Goal: Task Accomplishment & Management: Manage account settings

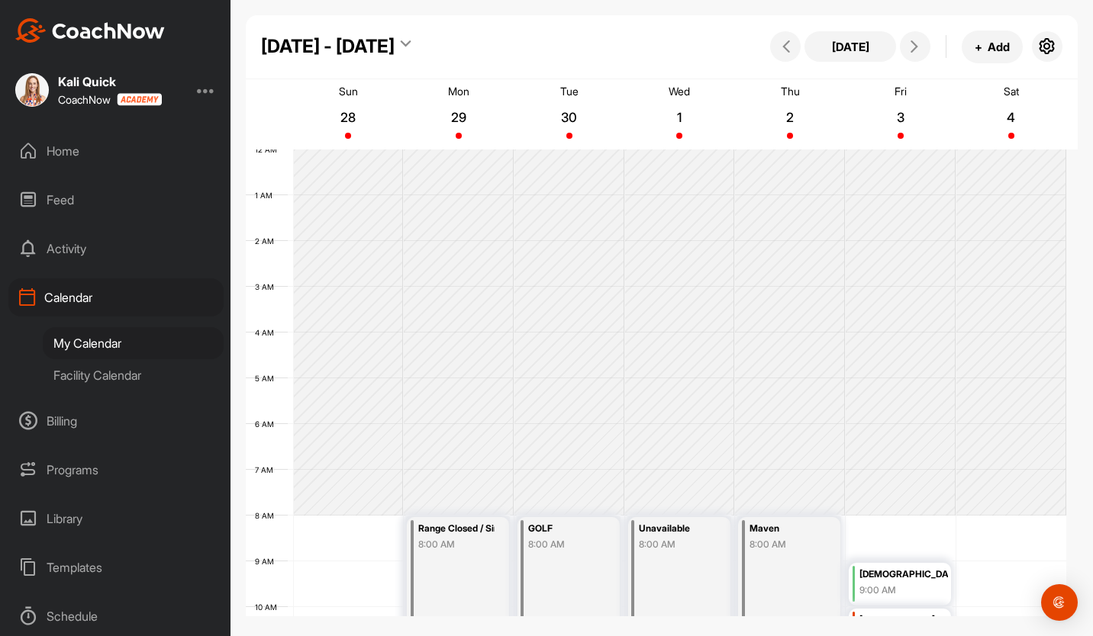
scroll to position [315, 0]
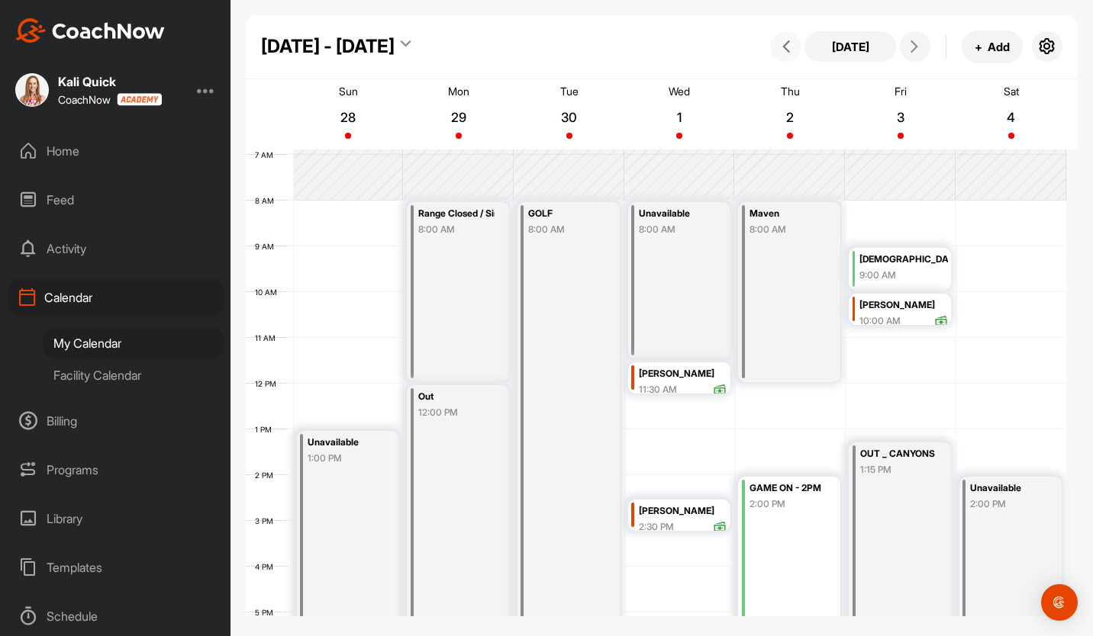
click at [775, 47] on button at bounding box center [785, 46] width 31 height 31
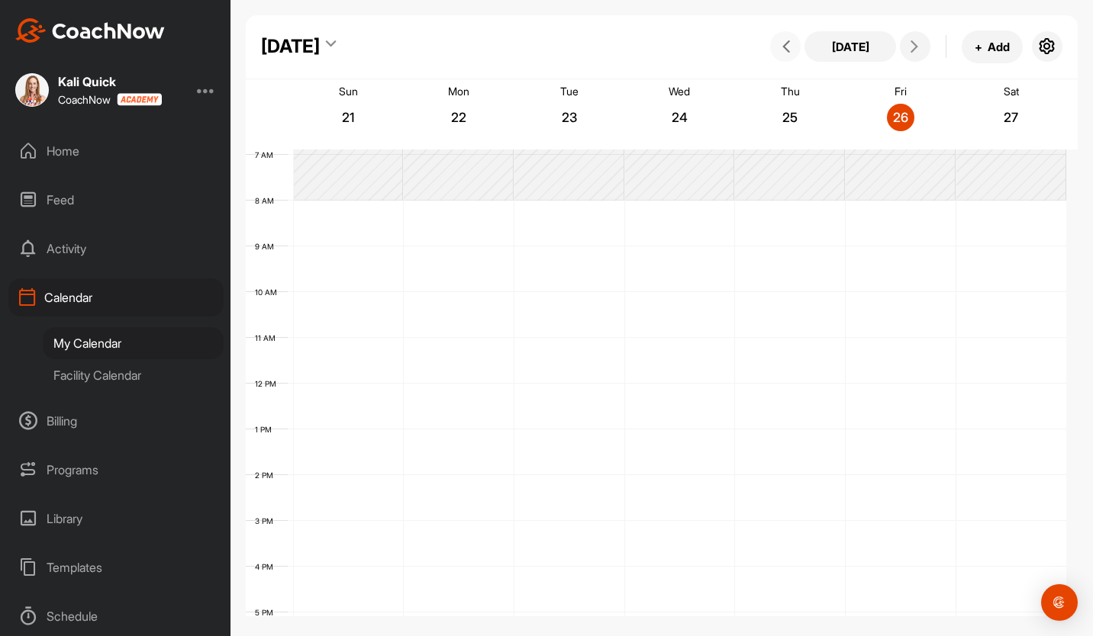
scroll to position [264, 0]
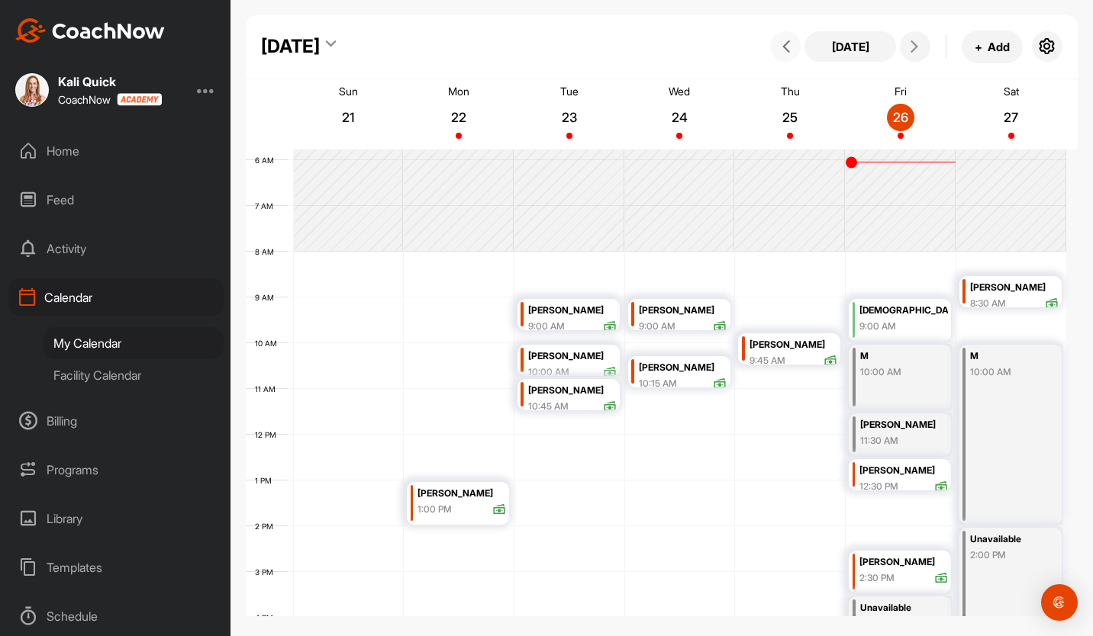
click at [1007, 292] on div "[PERSON_NAME]" at bounding box center [1014, 288] width 89 height 18
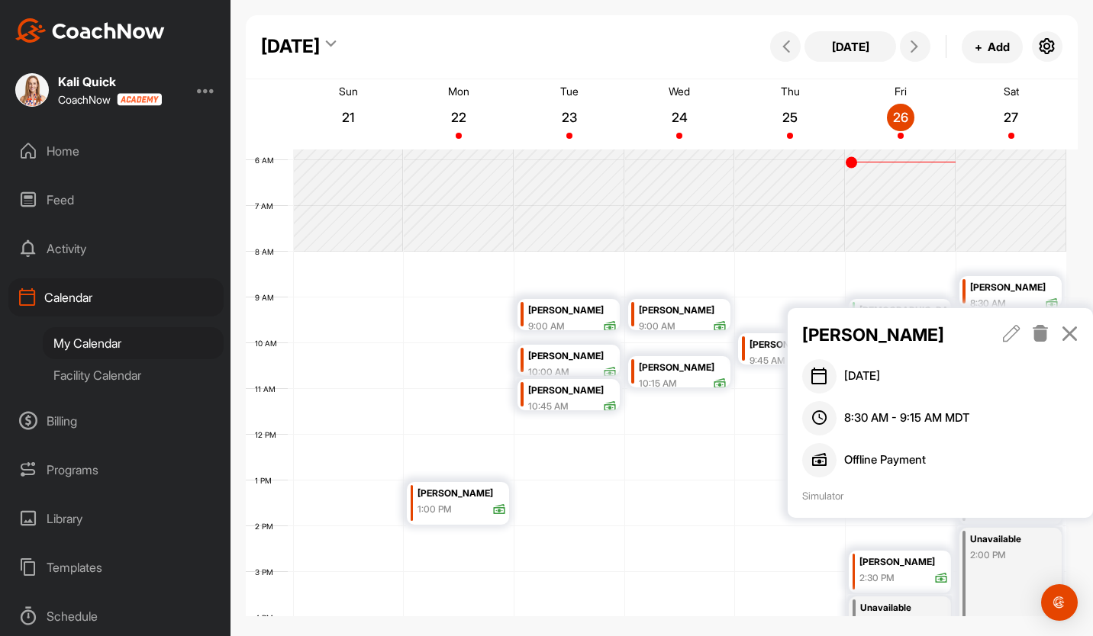
click at [1040, 334] on icon at bounding box center [1041, 333] width 18 height 17
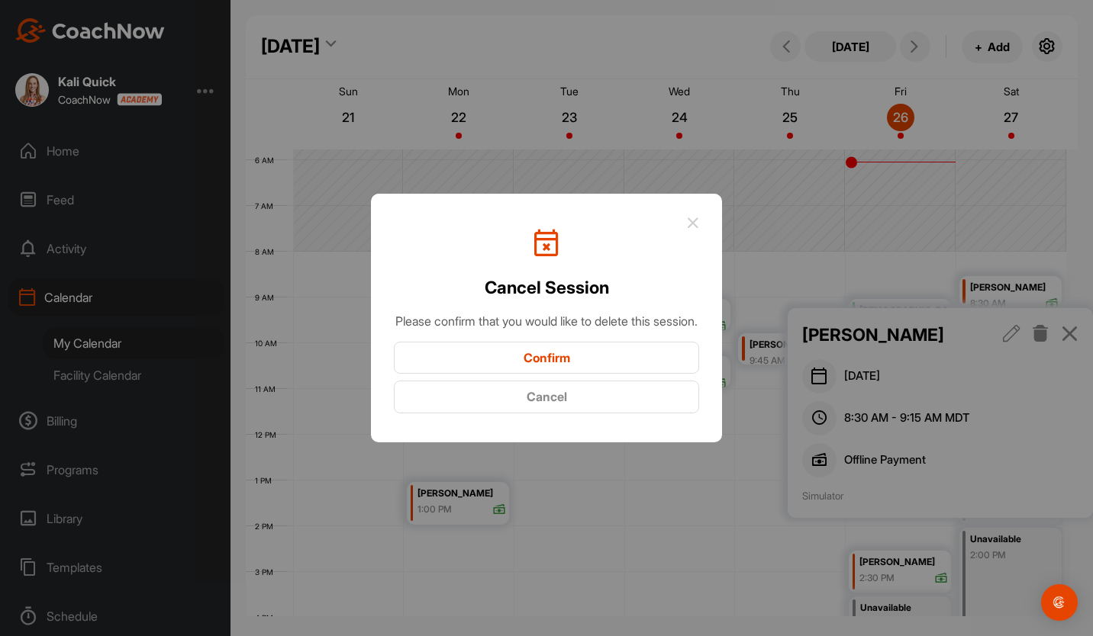
click at [628, 369] on button "Confirm" at bounding box center [546, 358] width 305 height 33
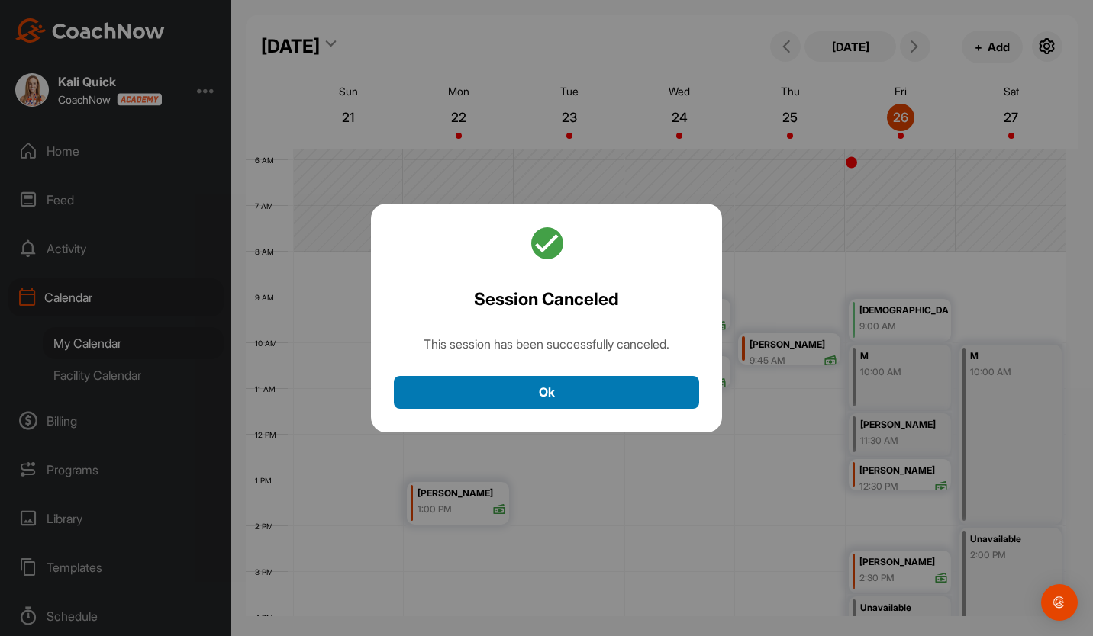
click at [614, 387] on button "Ok" at bounding box center [546, 392] width 305 height 33
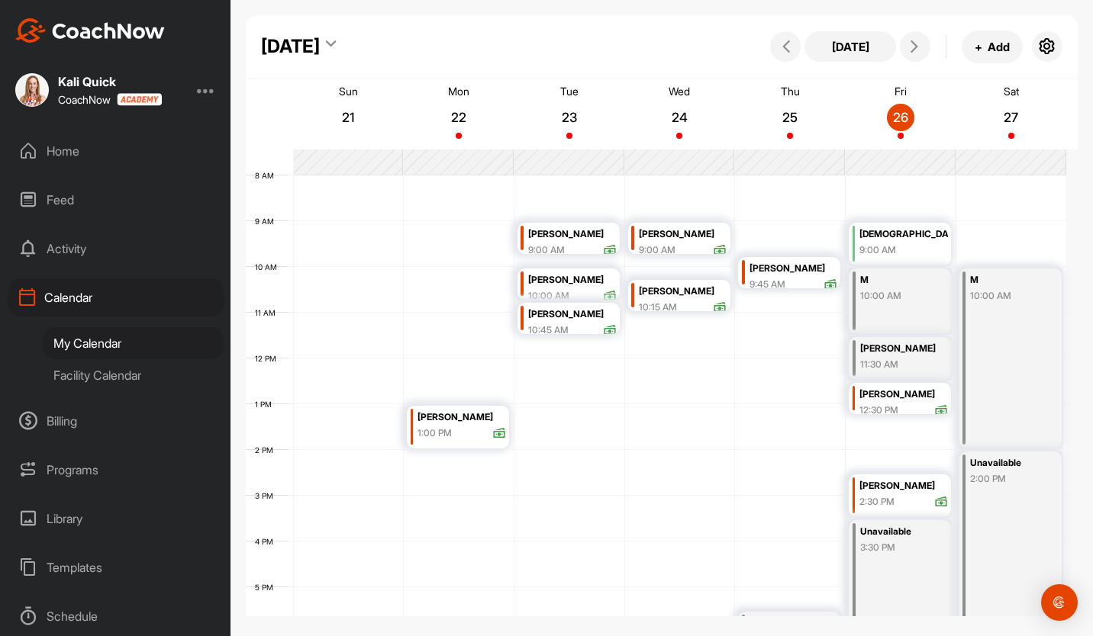
scroll to position [342, 0]
click at [1014, 321] on div "M 10:00 AM" at bounding box center [1010, 357] width 103 height 180
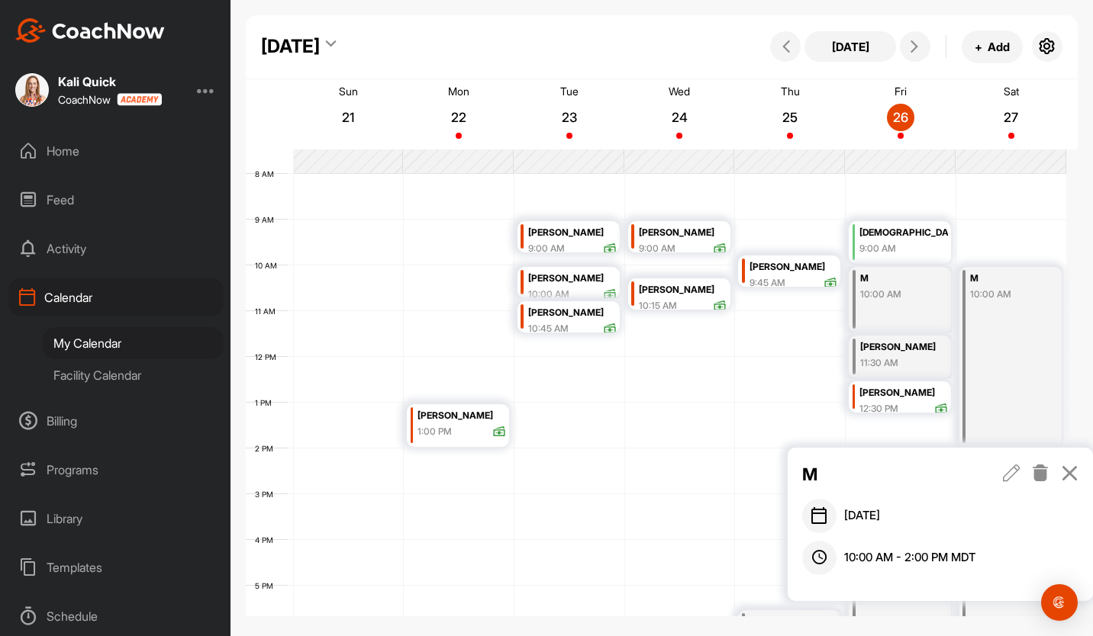
click at [1071, 476] on icon at bounding box center [1070, 473] width 18 height 17
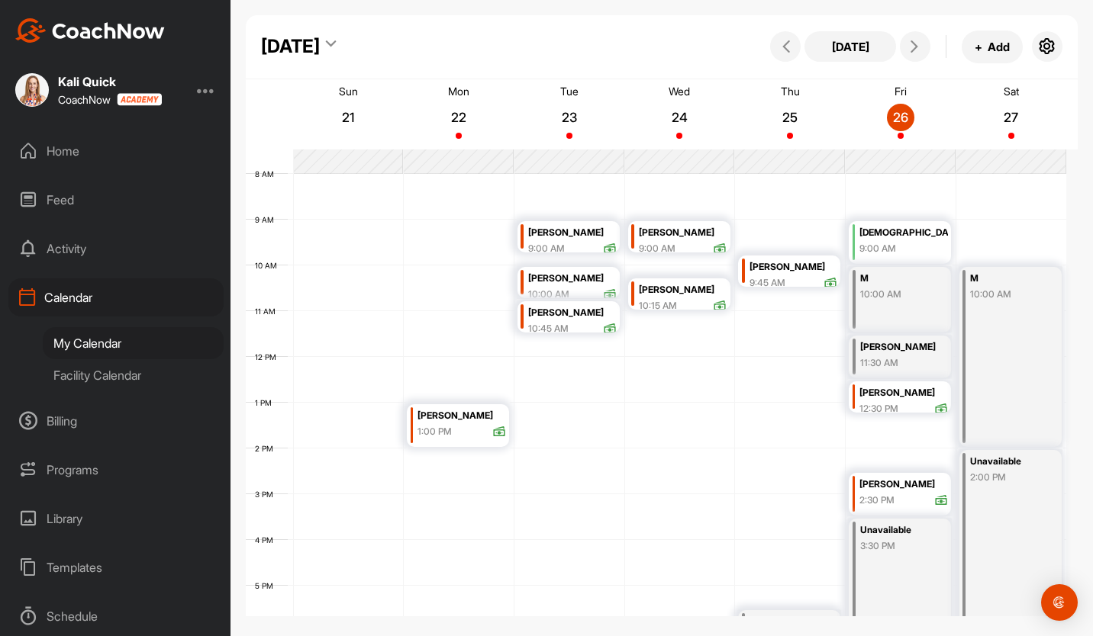
click at [939, 299] on div "M 10:00 AM" at bounding box center [900, 300] width 102 height 66
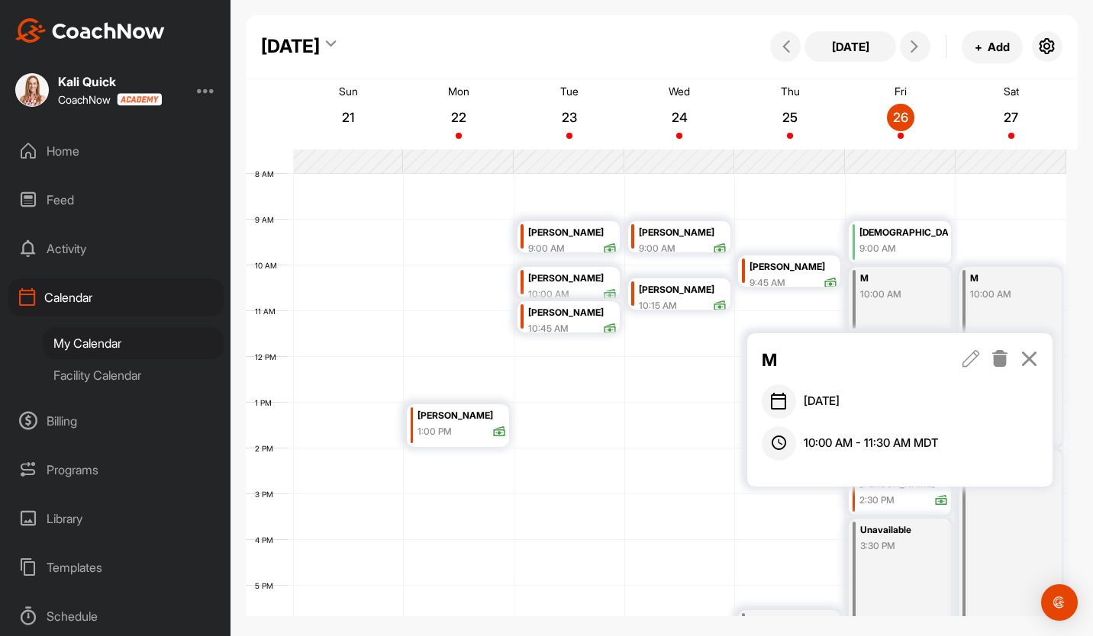
click at [1004, 357] on icon at bounding box center [1000, 358] width 18 height 17
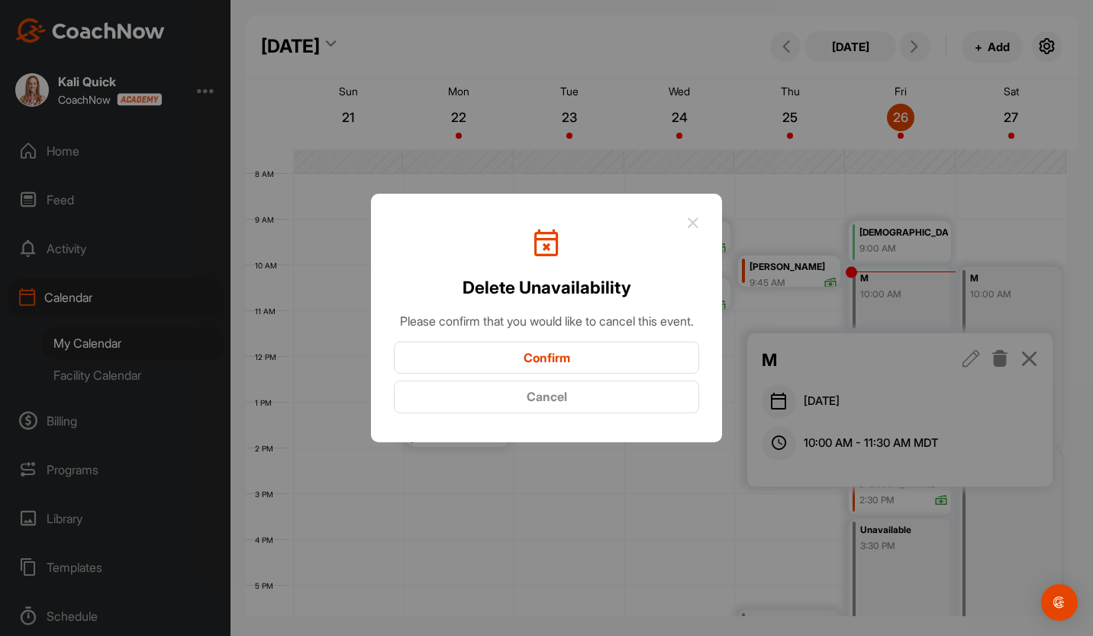
click at [639, 366] on button "Confirm" at bounding box center [546, 358] width 305 height 33
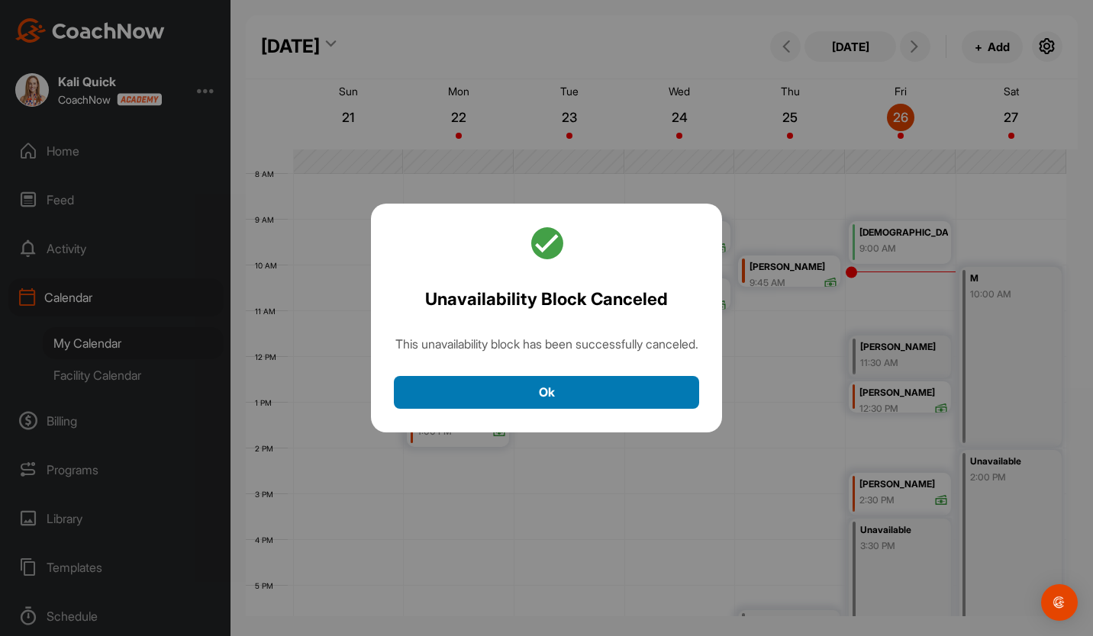
click at [613, 399] on button "Ok" at bounding box center [546, 392] width 305 height 33
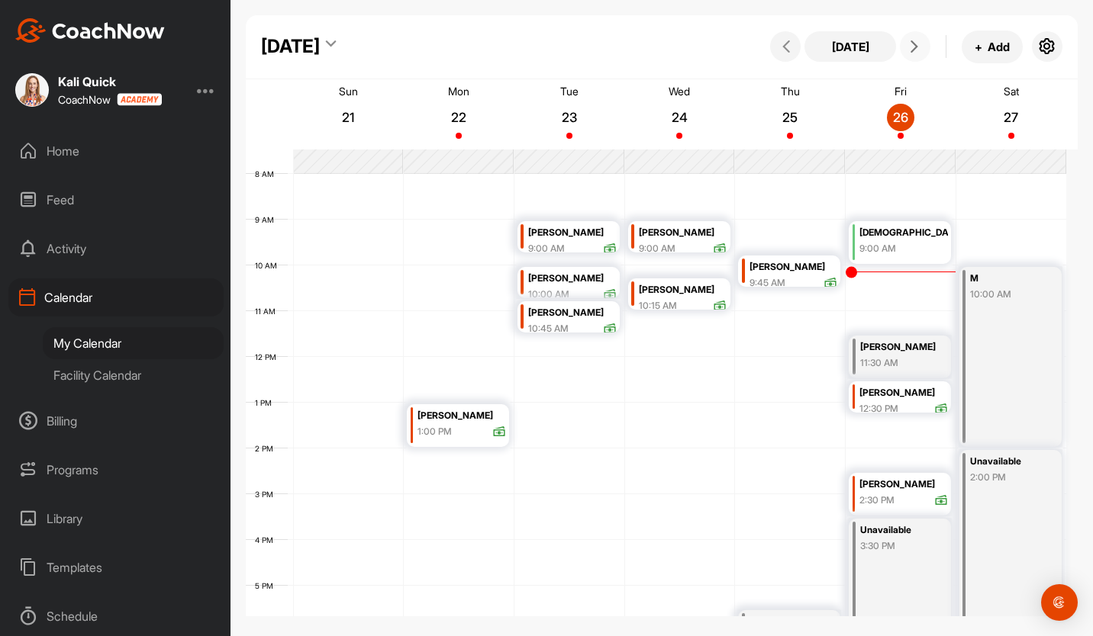
click at [903, 53] on button at bounding box center [915, 46] width 31 height 31
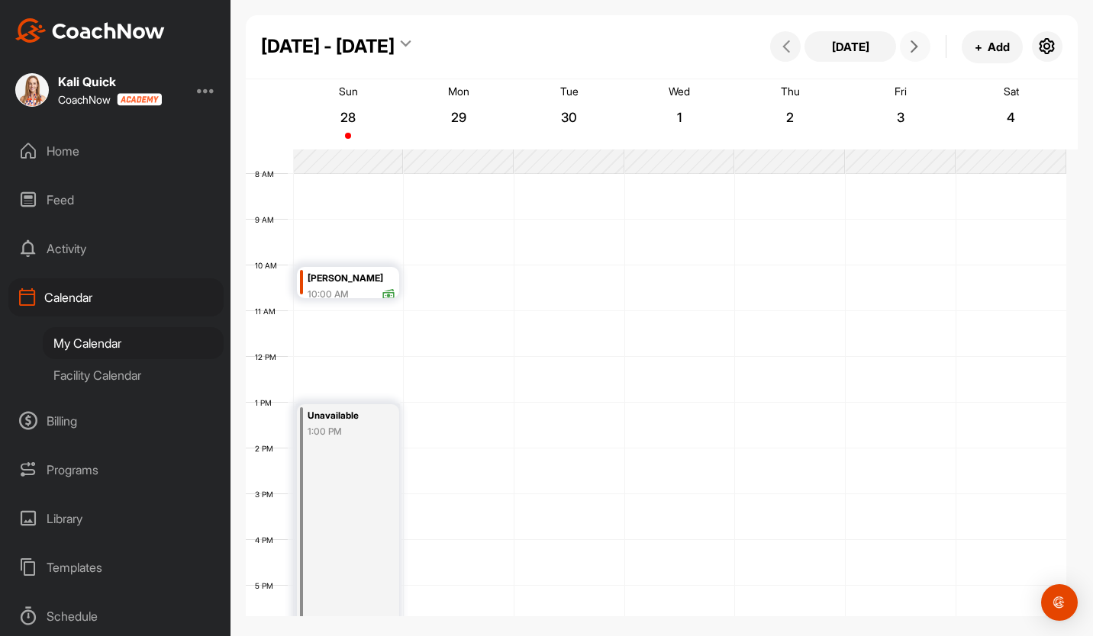
scroll to position [264, 0]
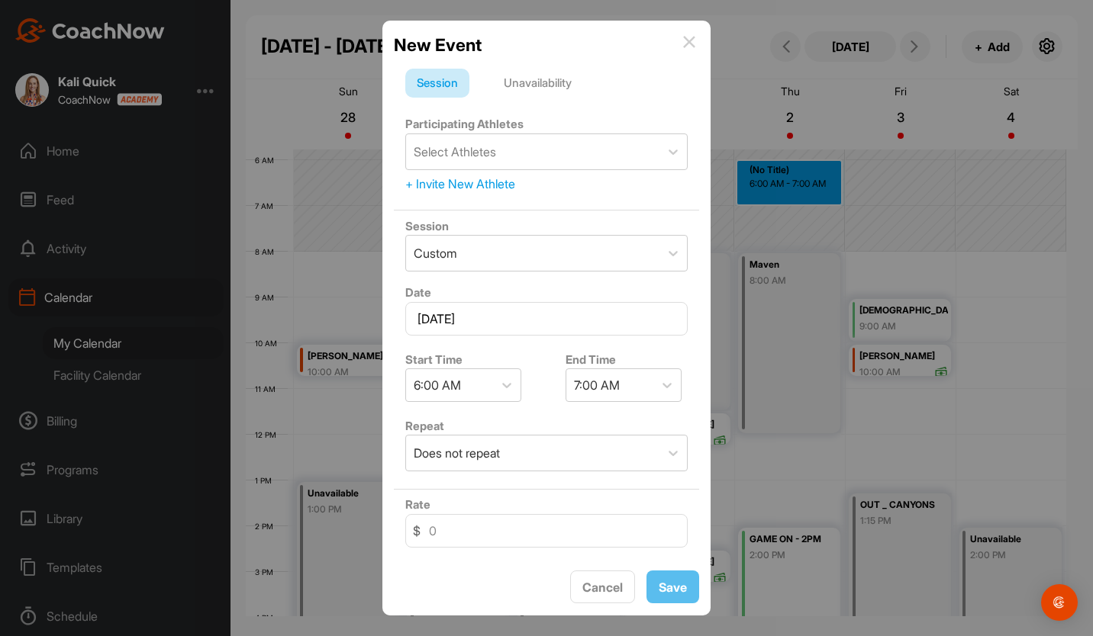
click at [682, 44] on div "New Event" at bounding box center [546, 45] width 305 height 26
click at [687, 44] on img at bounding box center [689, 42] width 12 height 12
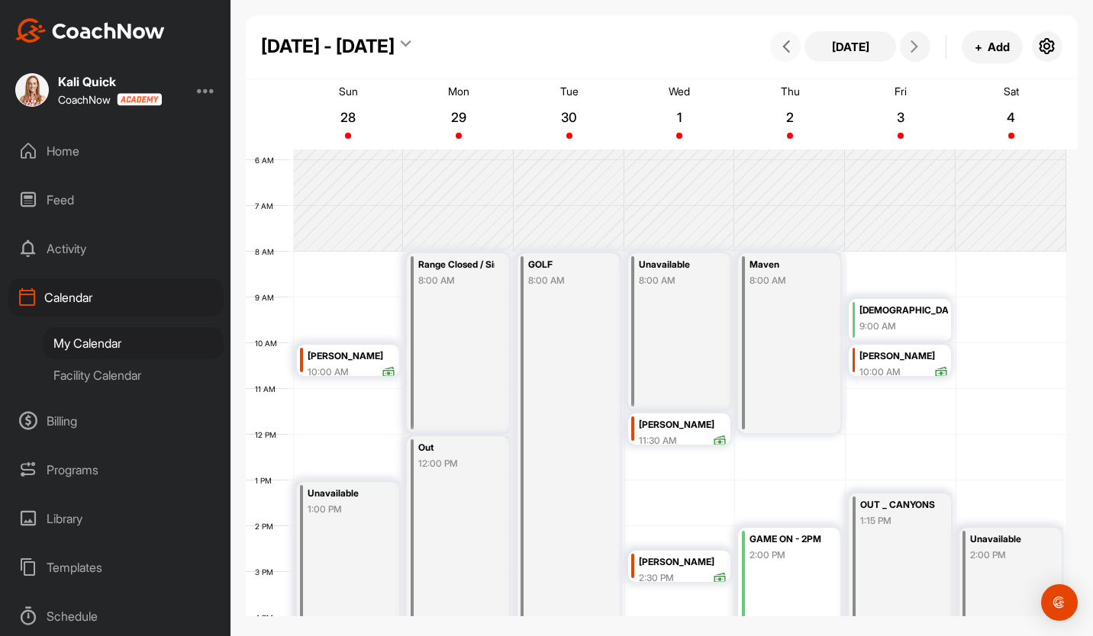
click at [786, 45] on icon at bounding box center [786, 46] width 12 height 12
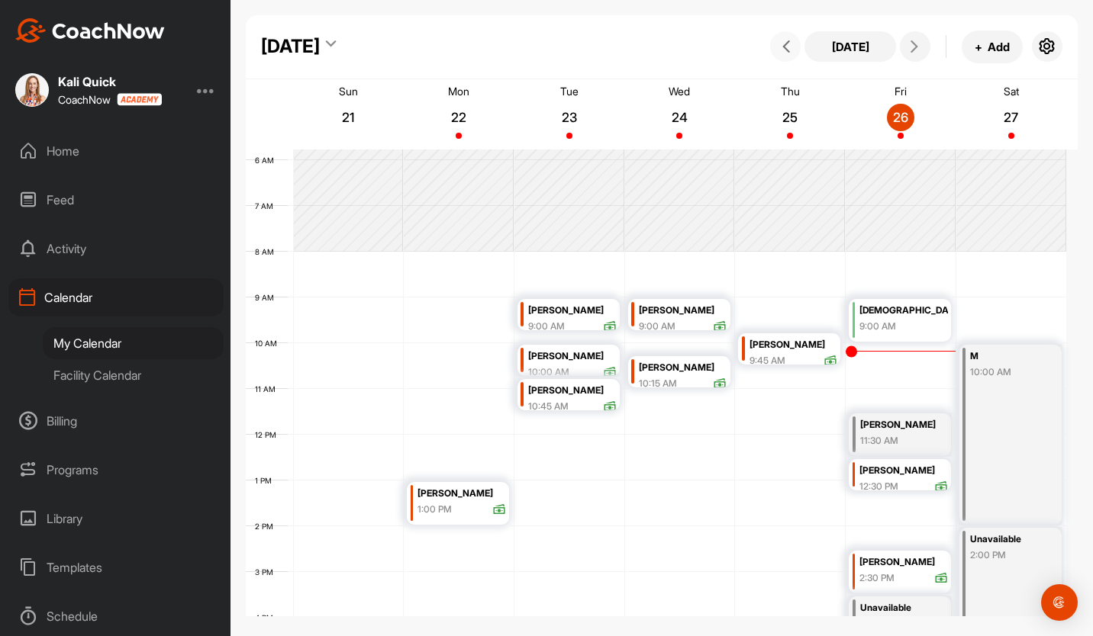
click at [980, 267] on div "12 AM 1 AM 2 AM 3 AM 4 AM 5 AM 6 AM 7 AM 8 AM 9 AM 10 AM 11 AM 12 PM 1 PM 2 PM …" at bounding box center [656, 435] width 820 height 1099
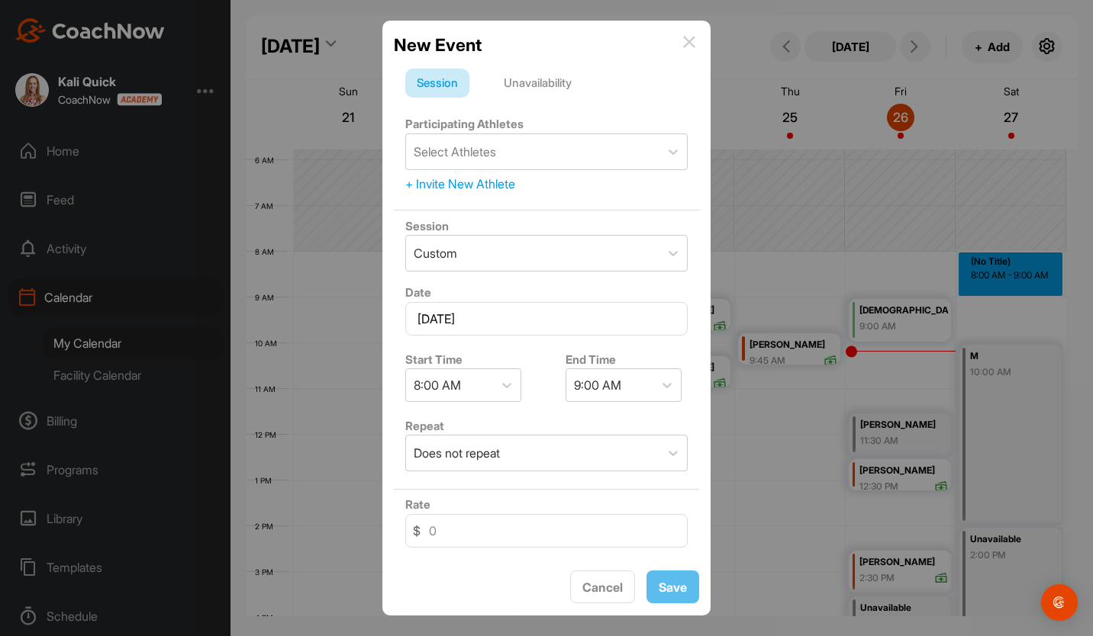
click at [543, 87] on div "Unavailability" at bounding box center [537, 83] width 91 height 29
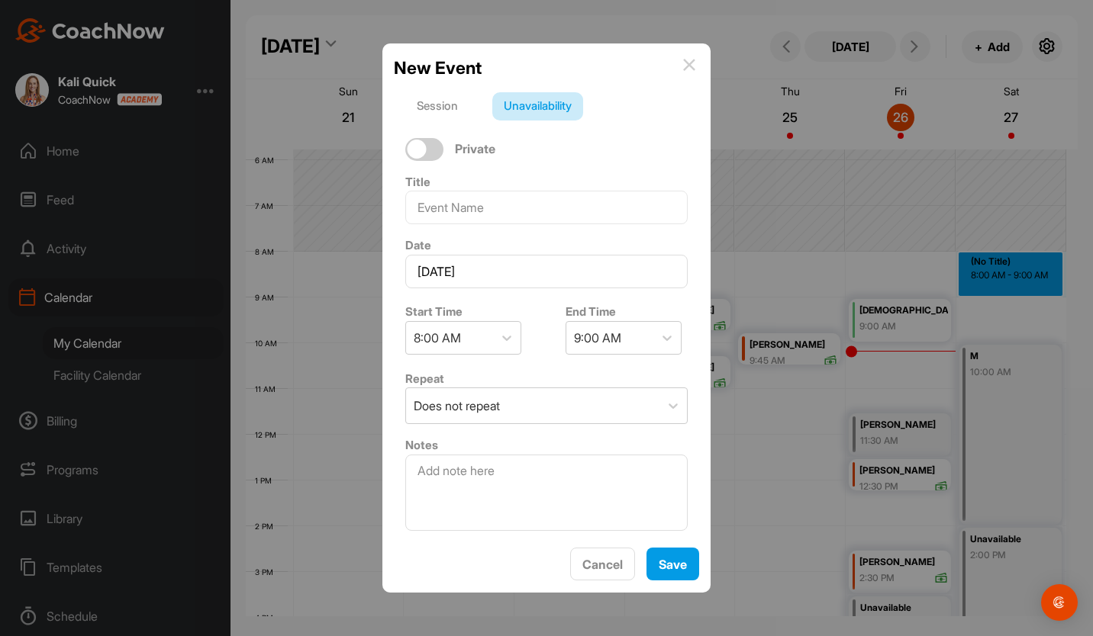
click at [610, 345] on div "9:00 AM" at bounding box center [597, 338] width 47 height 18
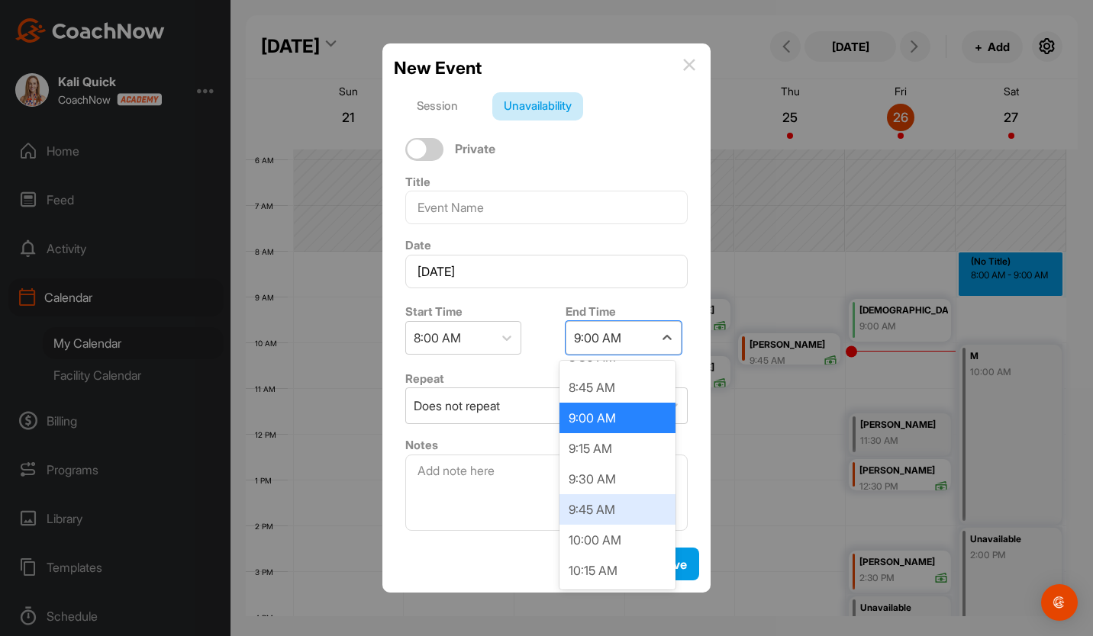
scroll to position [59, 0]
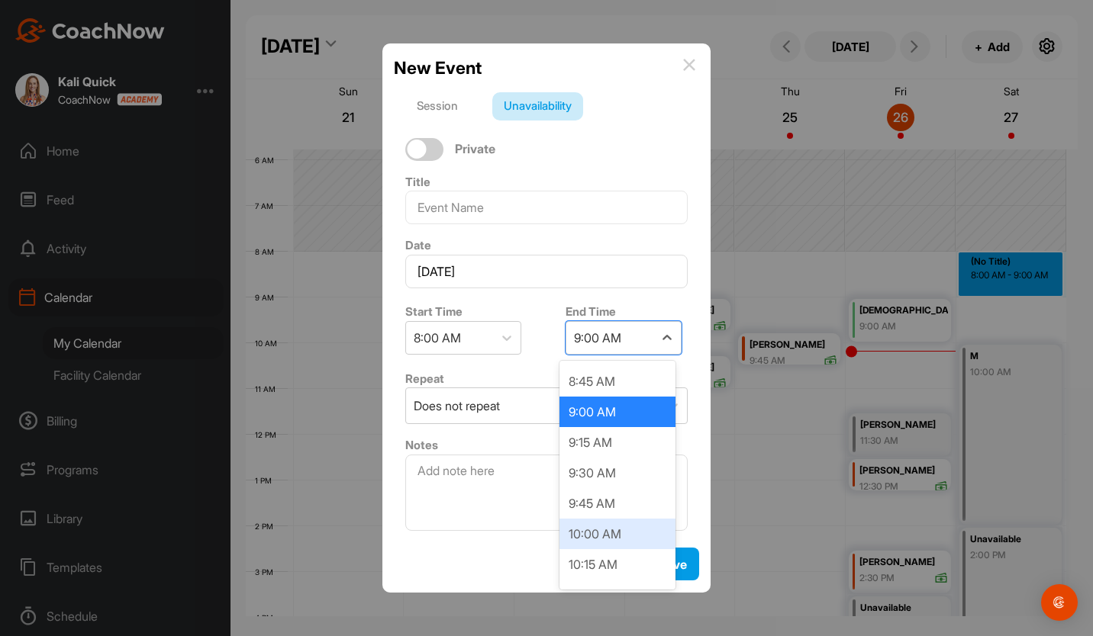
click at [593, 533] on div "10:00 AM" at bounding box center [617, 534] width 116 height 31
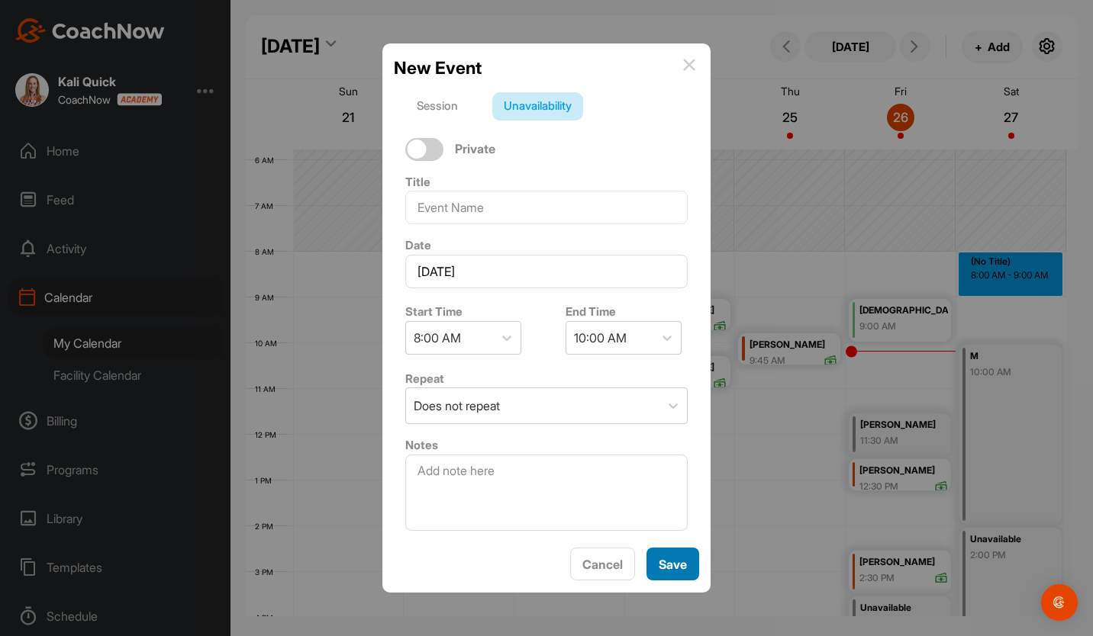
click at [678, 569] on span "Save" at bounding box center [673, 564] width 28 height 15
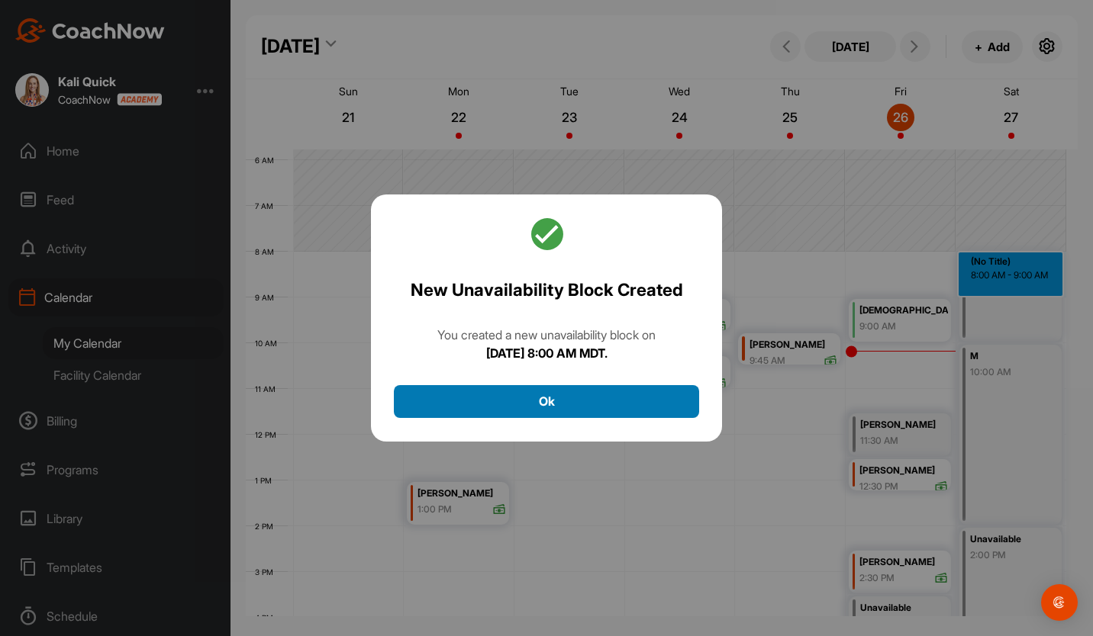
click at [598, 407] on button "Ok" at bounding box center [546, 401] width 305 height 33
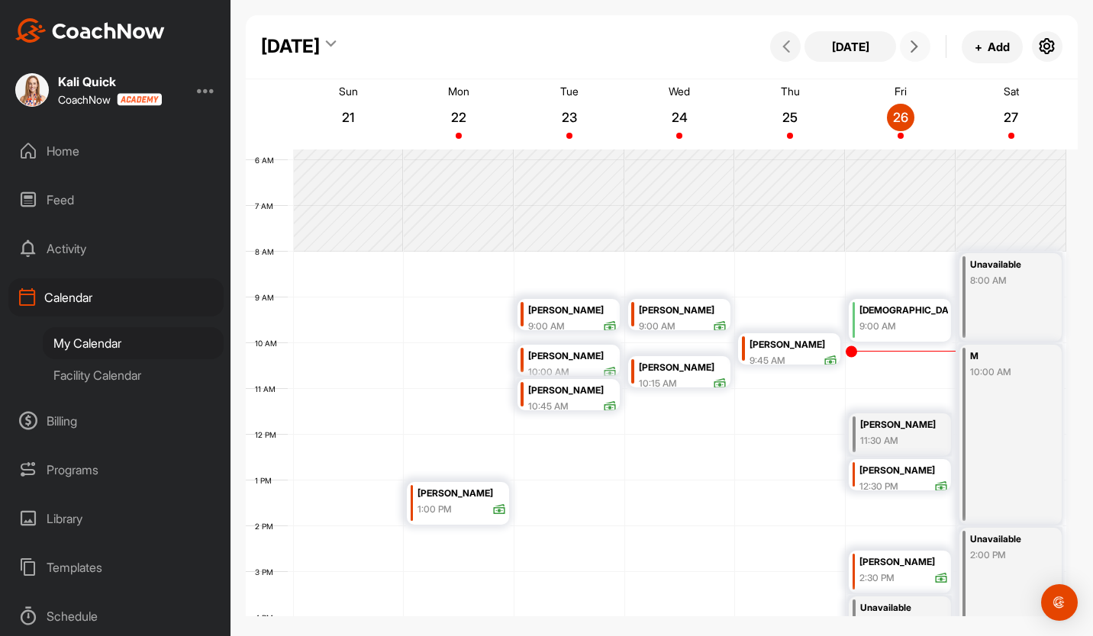
click at [924, 48] on button at bounding box center [915, 46] width 31 height 31
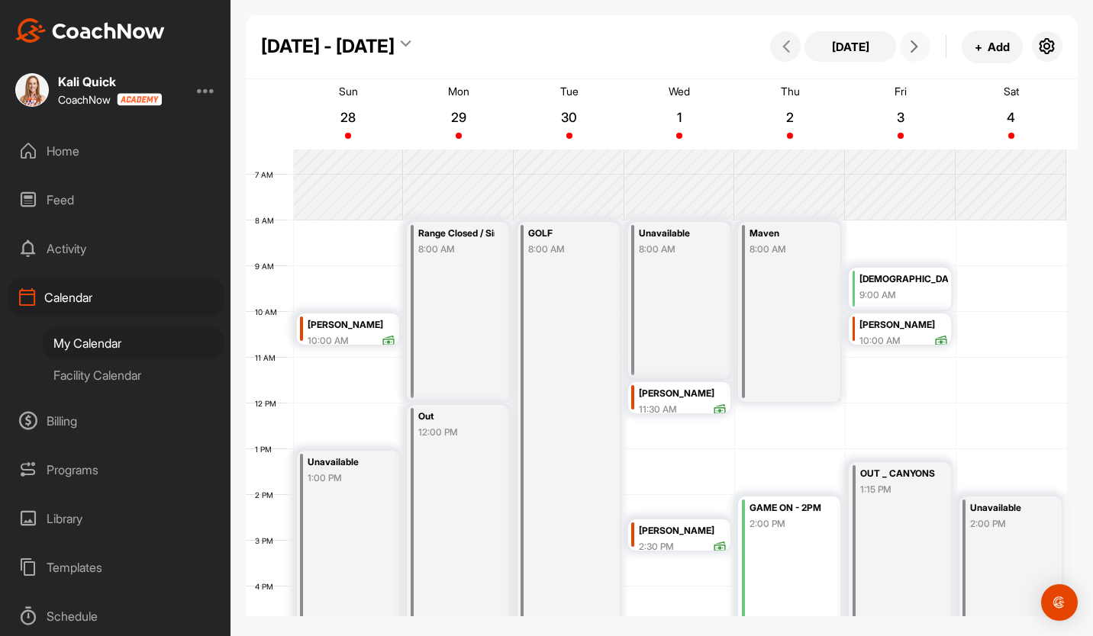
scroll to position [292, 0]
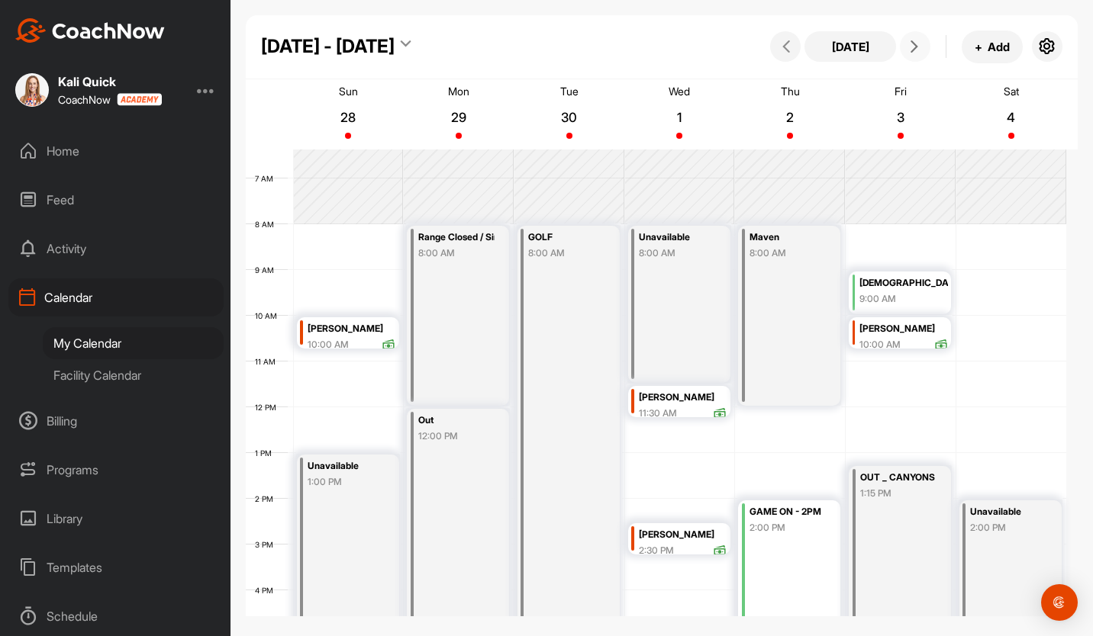
click at [923, 47] on span at bounding box center [915, 46] width 18 height 12
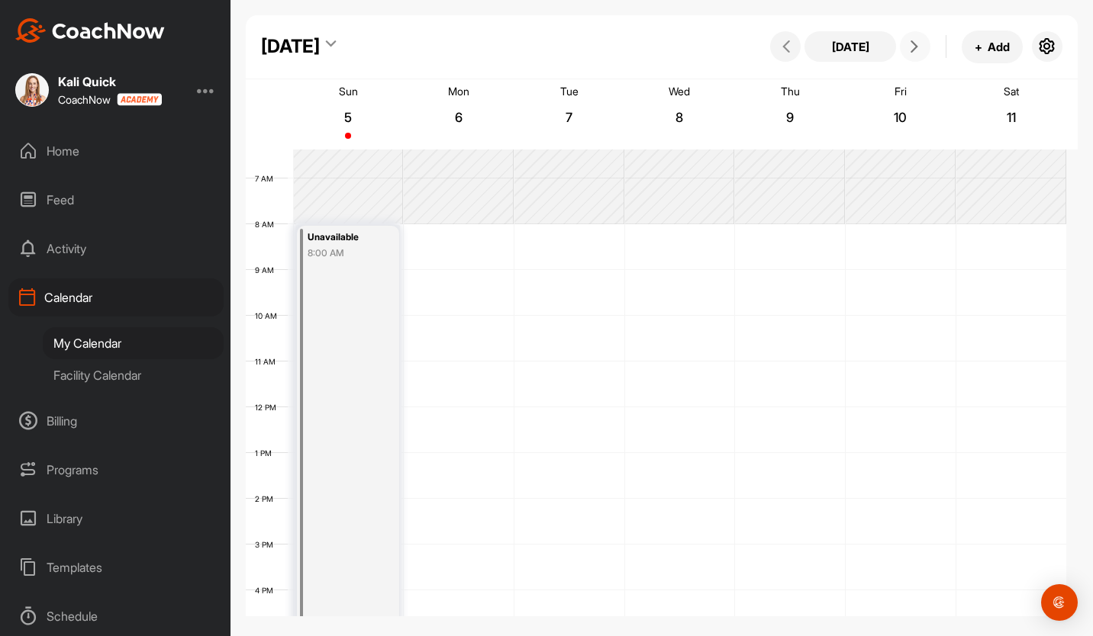
scroll to position [264, 0]
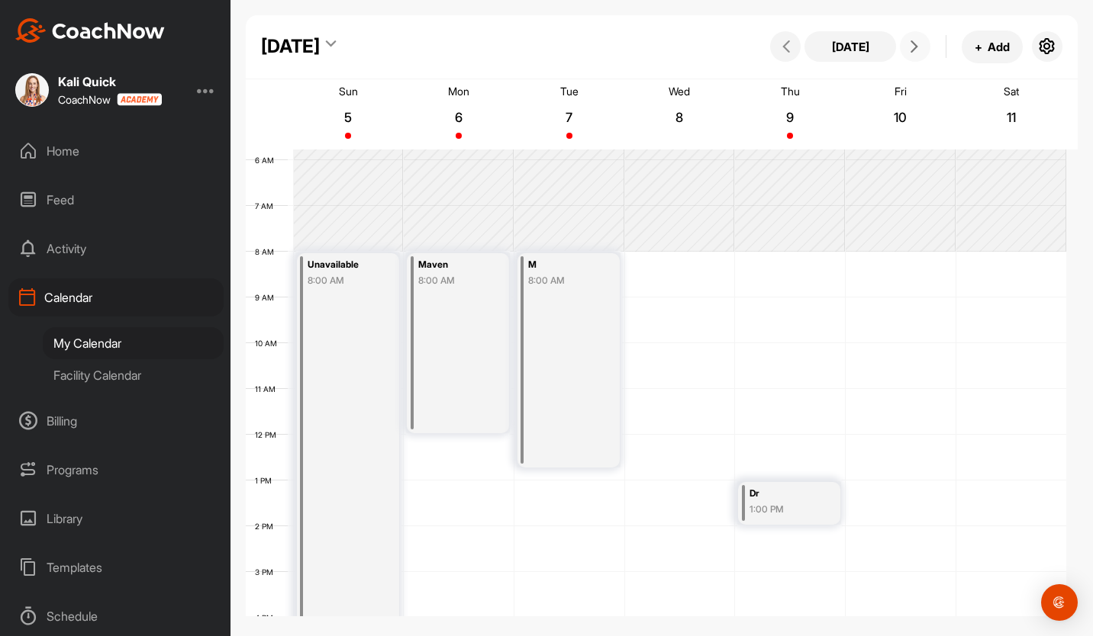
click at [918, 54] on button at bounding box center [915, 46] width 31 height 31
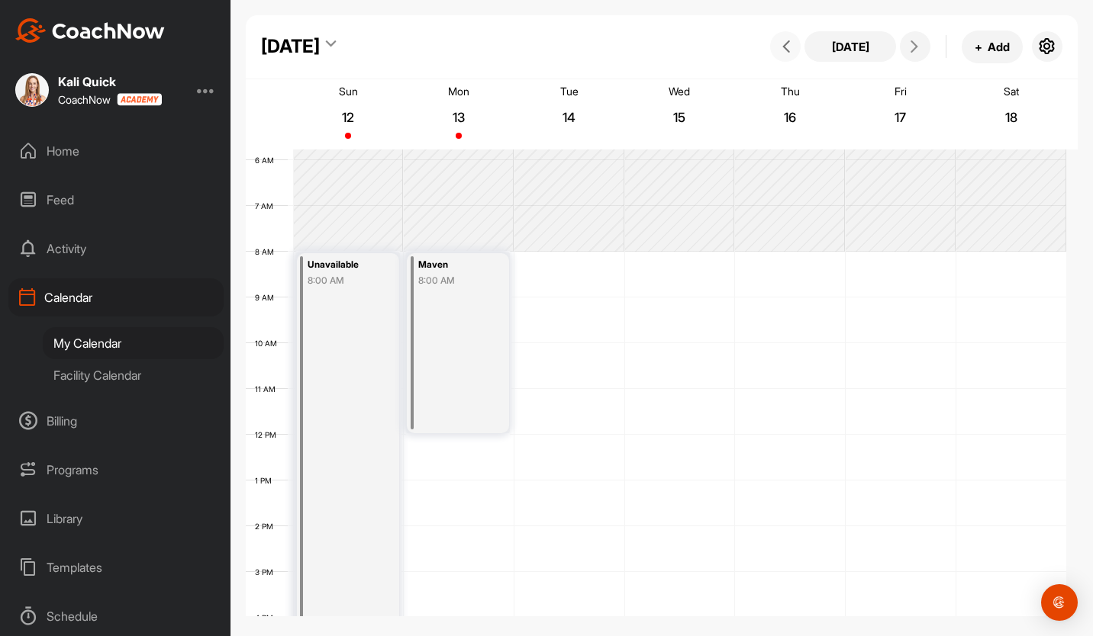
click at [791, 47] on icon at bounding box center [786, 46] width 12 height 12
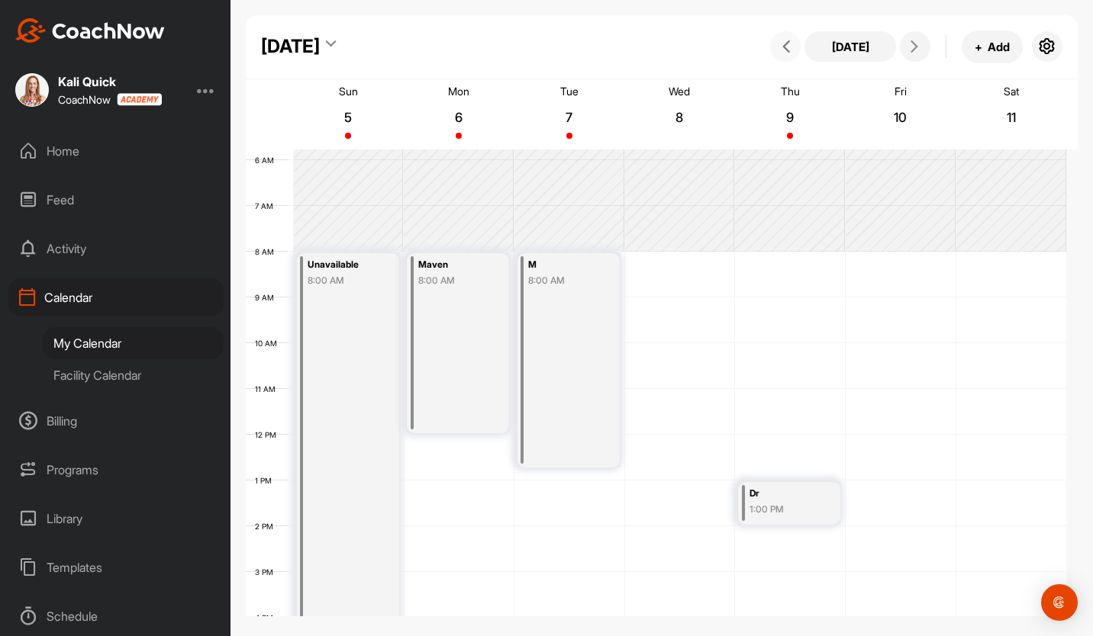
click at [791, 47] on icon at bounding box center [786, 46] width 12 height 12
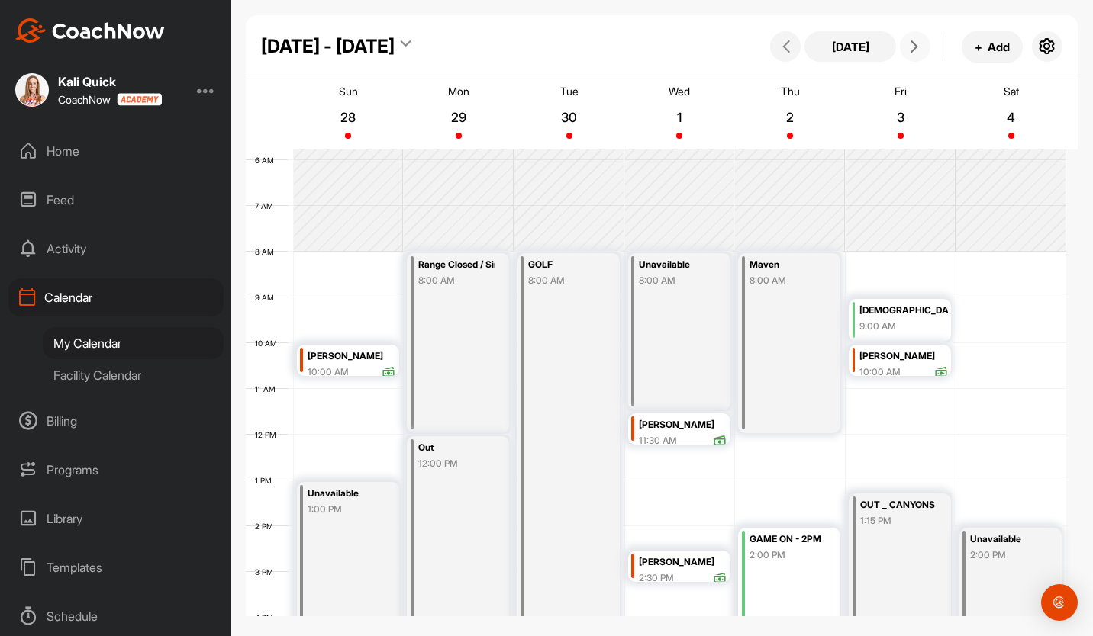
click at [912, 49] on icon at bounding box center [914, 46] width 12 height 12
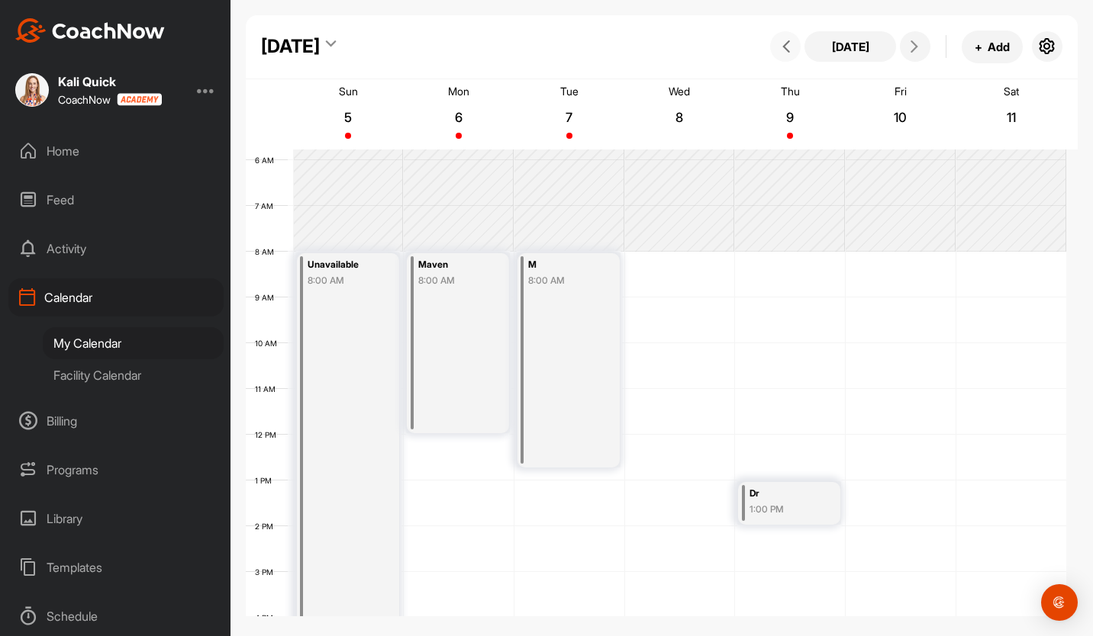
click at [791, 47] on icon at bounding box center [786, 46] width 12 height 12
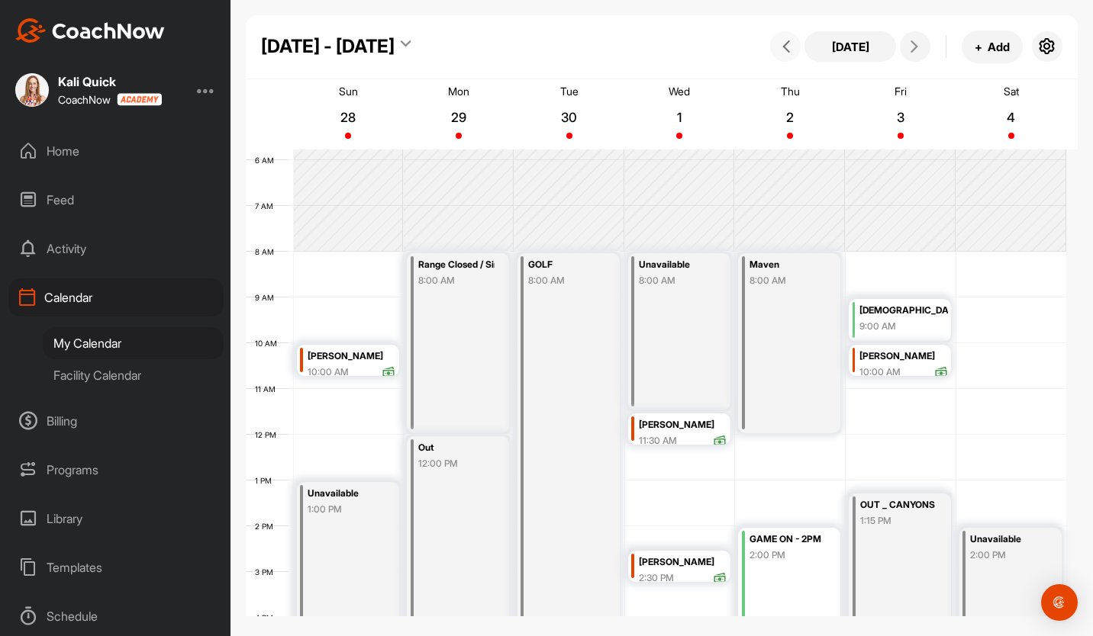
click at [974, 258] on div "12 AM 1 AM 2 AM 3 AM 4 AM 5 AM 6 AM 7 AM 8 AM 9 AM 10 AM 11 AM 12 PM 1 PM 2 PM …" at bounding box center [656, 435] width 820 height 1099
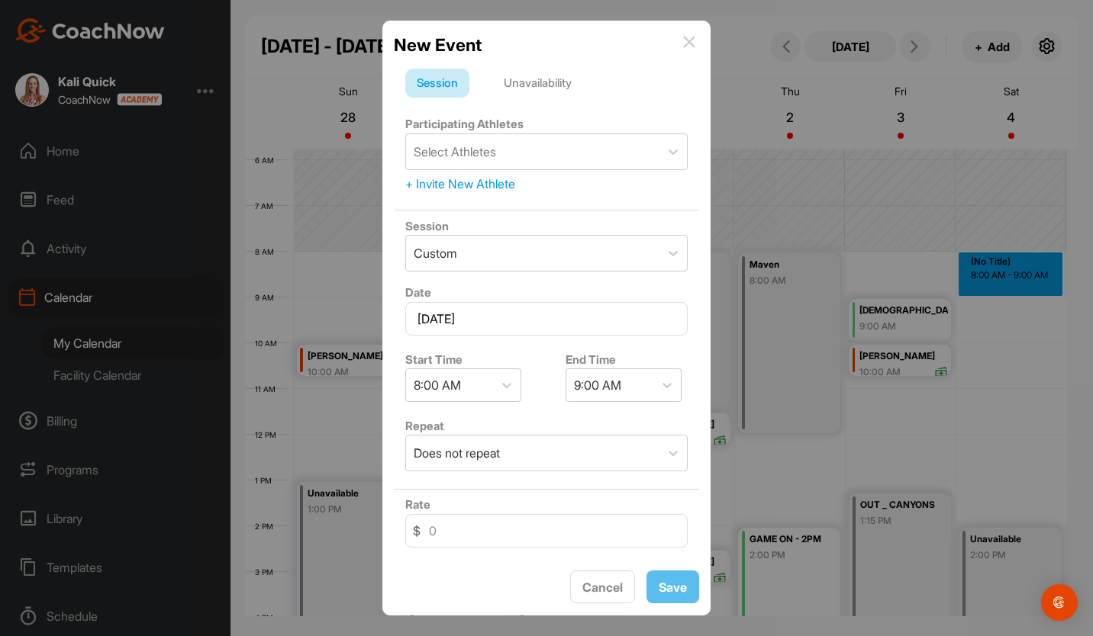
click at [530, 90] on div "Unavailability" at bounding box center [537, 83] width 91 height 29
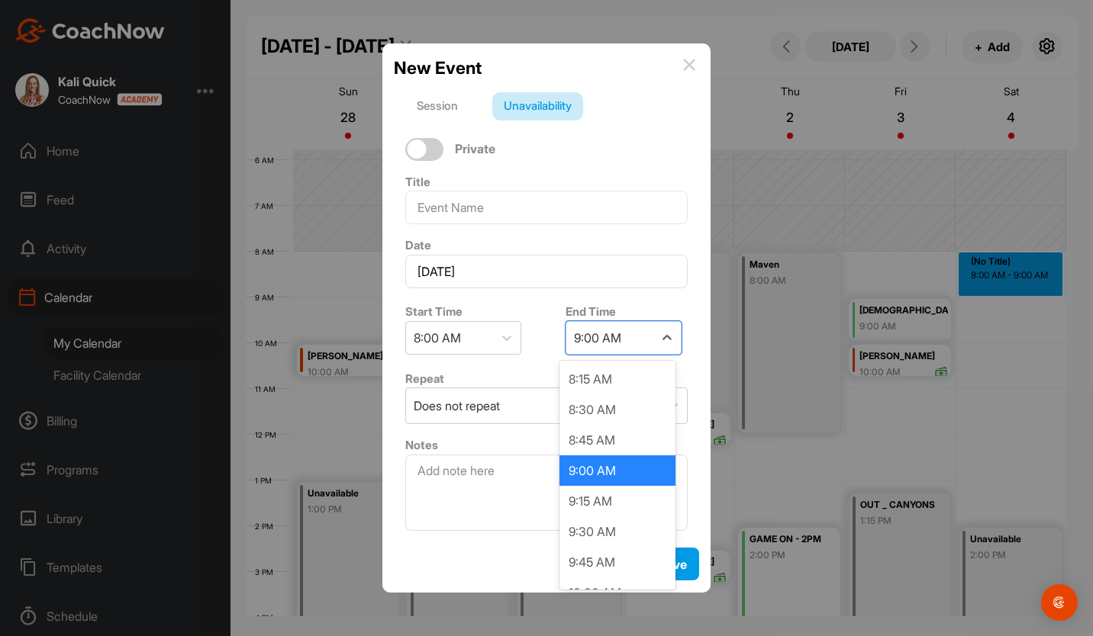
click at [617, 330] on div "9:00 AM" at bounding box center [597, 338] width 47 height 18
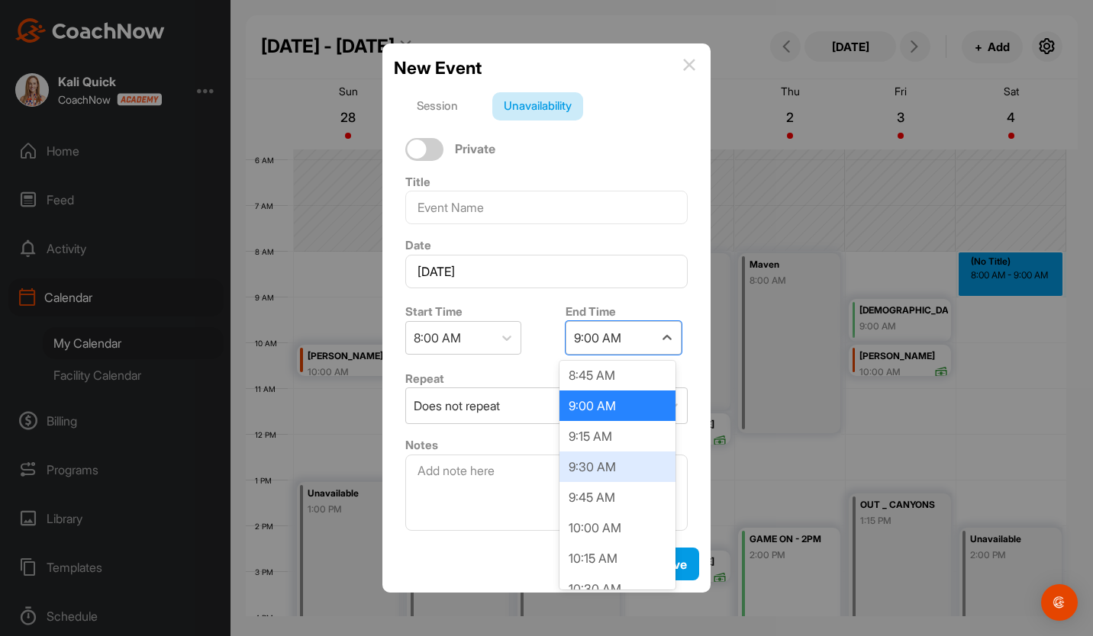
scroll to position [66, 0]
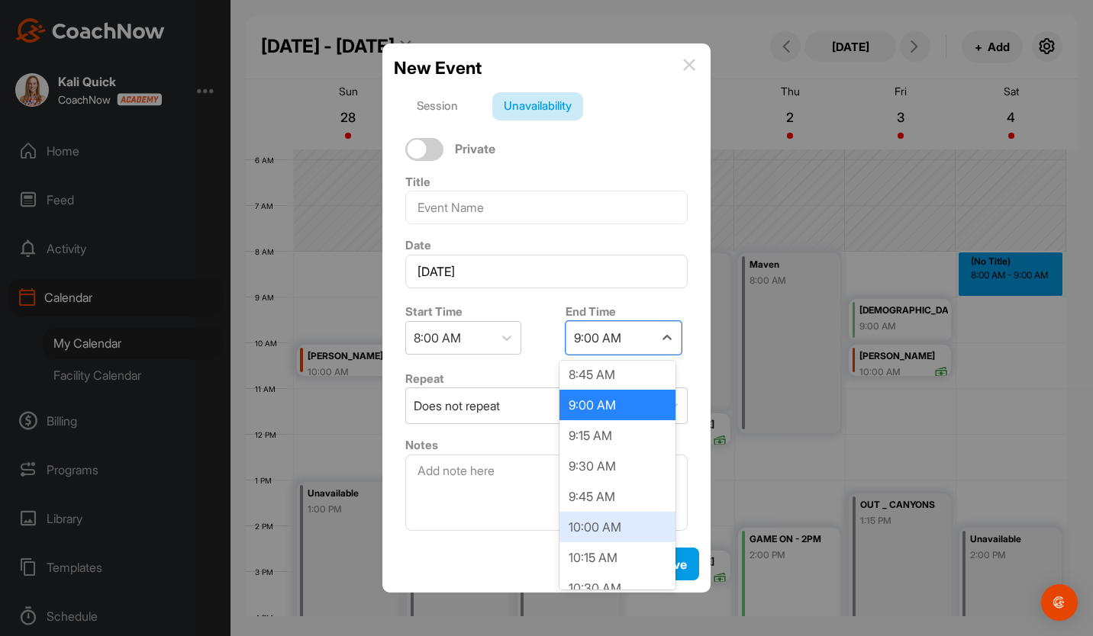
click at [639, 532] on div "10:00 AM" at bounding box center [617, 527] width 116 height 31
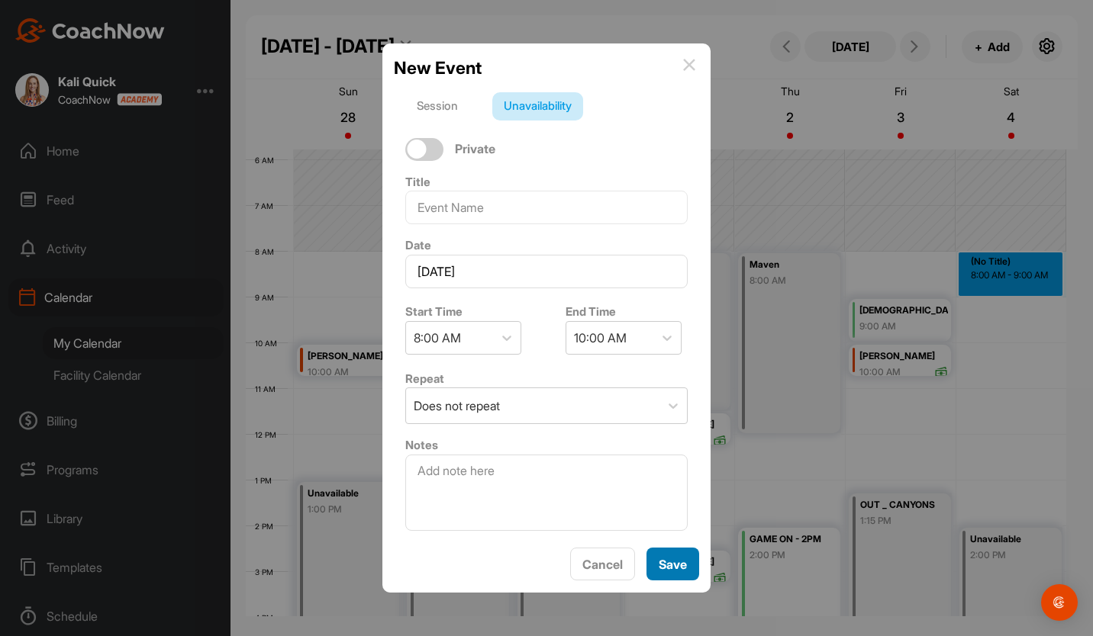
click at [673, 572] on div "Save" at bounding box center [673, 565] width 28 height 18
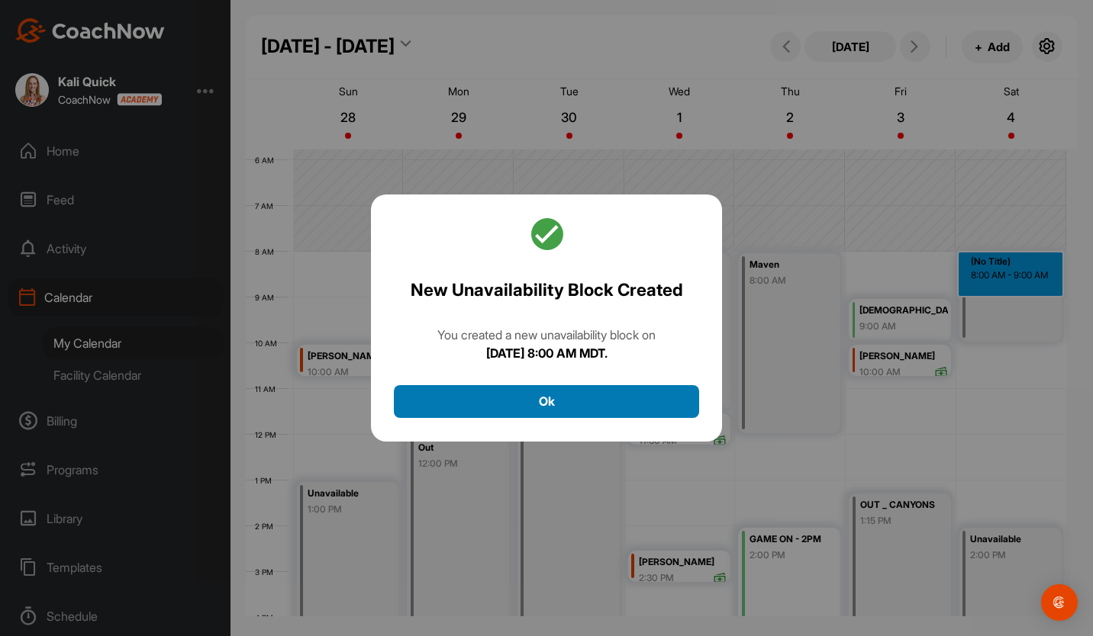
click at [613, 409] on button "Ok" at bounding box center [546, 401] width 305 height 33
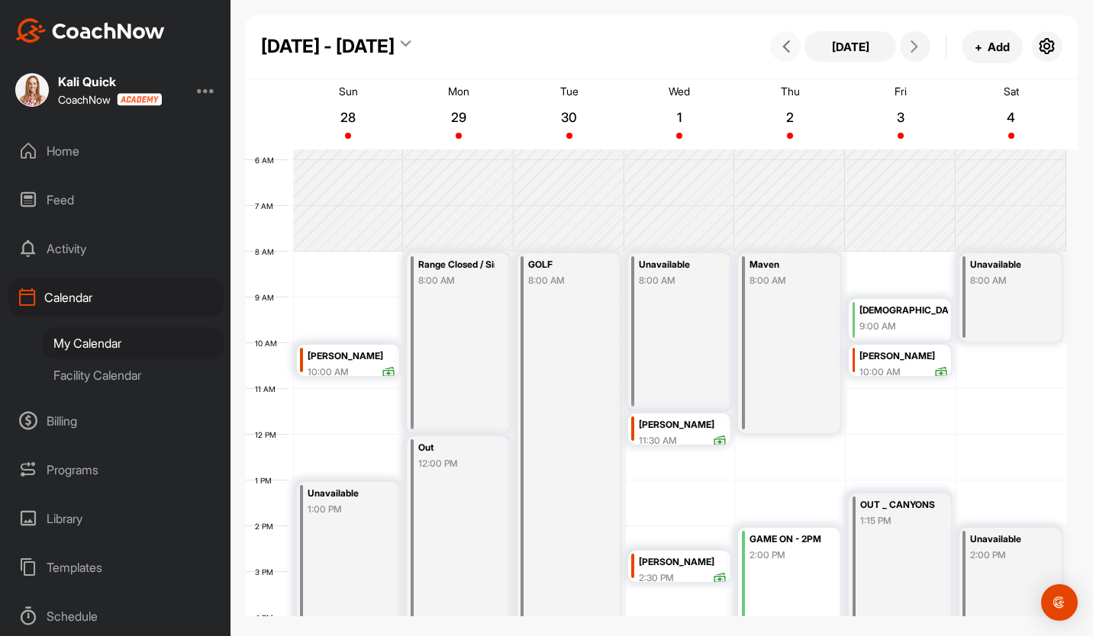
click at [785, 45] on icon at bounding box center [786, 46] width 12 height 12
